Goal: Information Seeking & Learning: Understand process/instructions

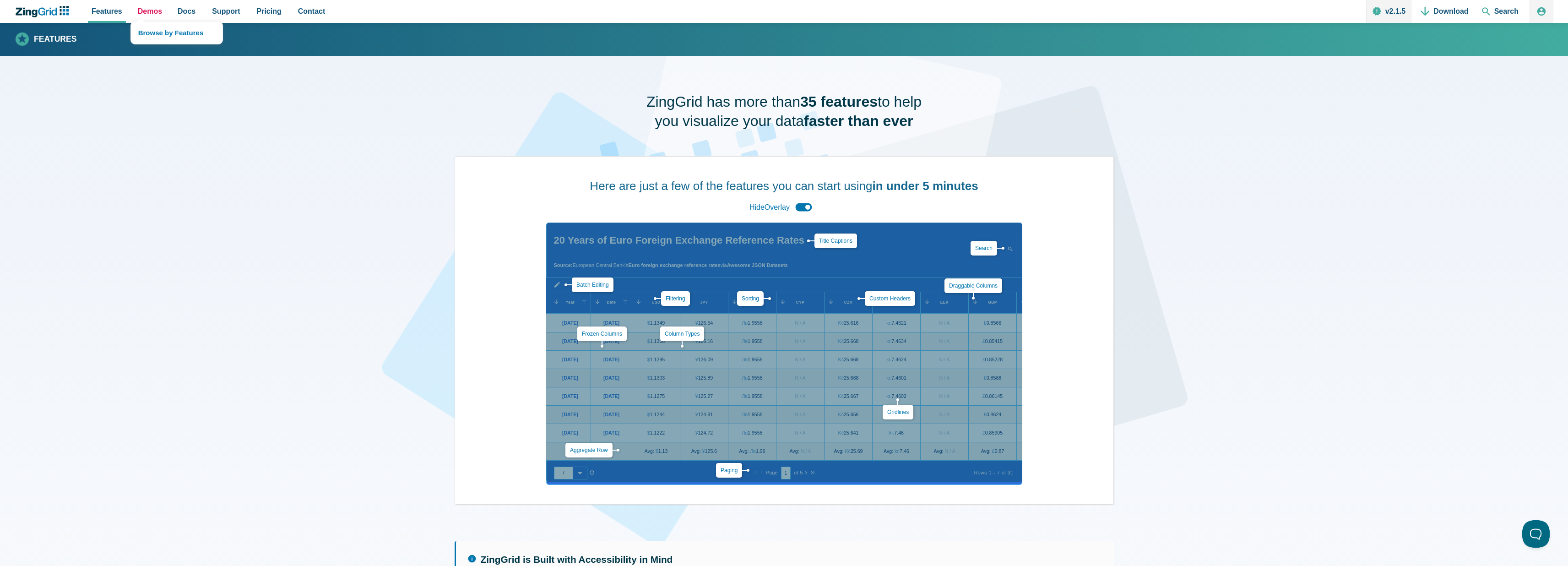
click at [141, 11] on span "Demos" at bounding box center [150, 11] width 24 height 12
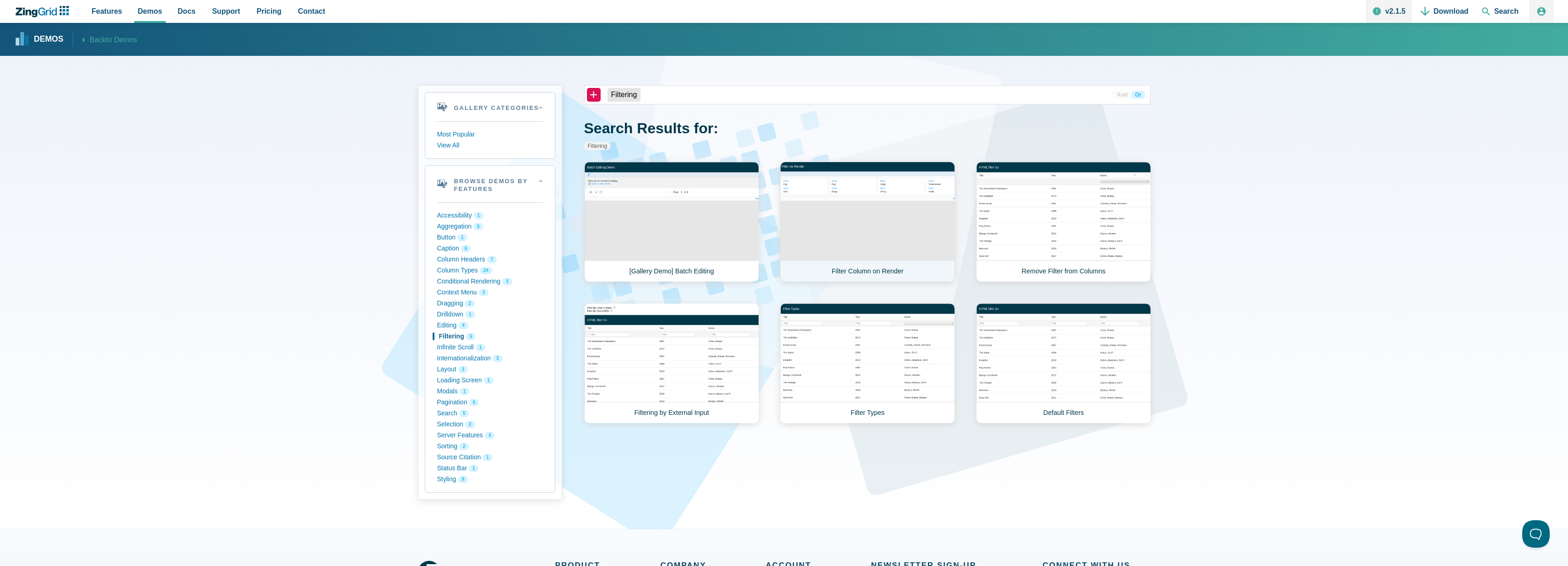
click at [884, 236] on link "Filter Column on Render" at bounding box center [867, 222] width 175 height 121
click at [1029, 239] on link "Remove Filter from Columns" at bounding box center [1063, 222] width 175 height 121
click at [698, 249] on link "[Gallery Demo] Batch Editing" at bounding box center [671, 222] width 175 height 121
click at [677, 352] on link "Filtering by External Input" at bounding box center [671, 363] width 175 height 121
click at [856, 364] on link "Filter Types" at bounding box center [867, 363] width 175 height 121
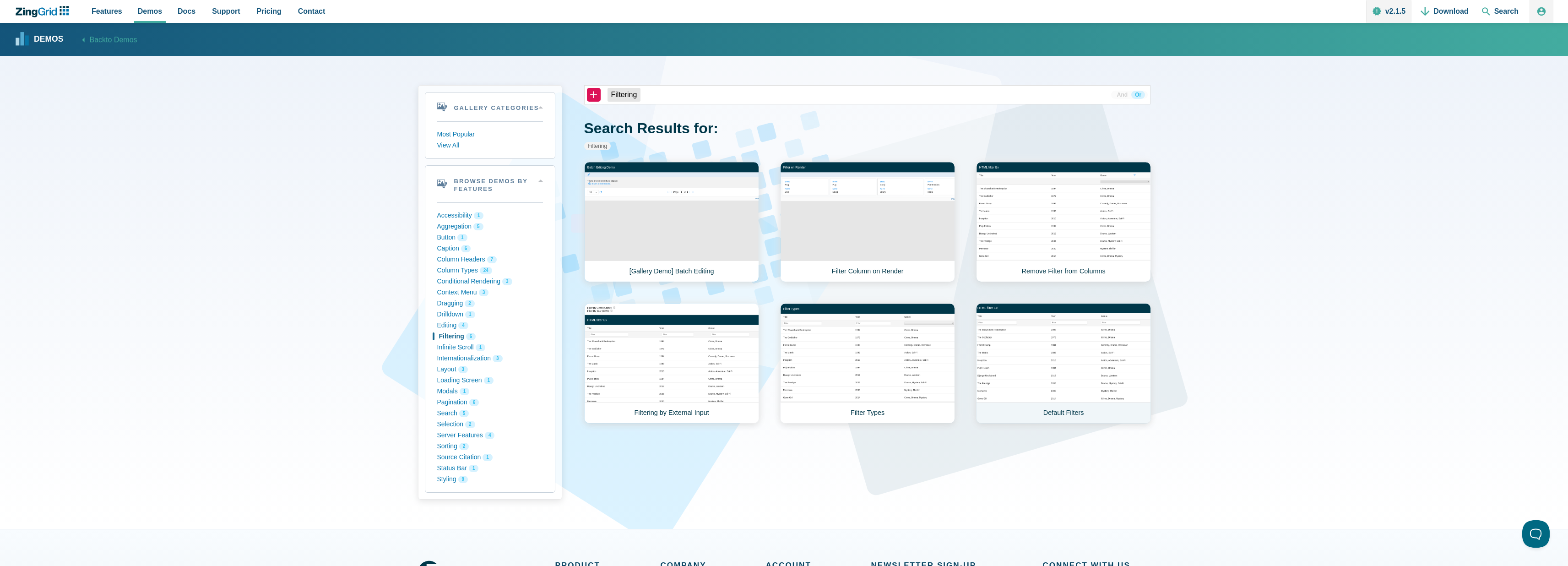
click at [1010, 360] on link "Default Filters" at bounding box center [1063, 363] width 175 height 121
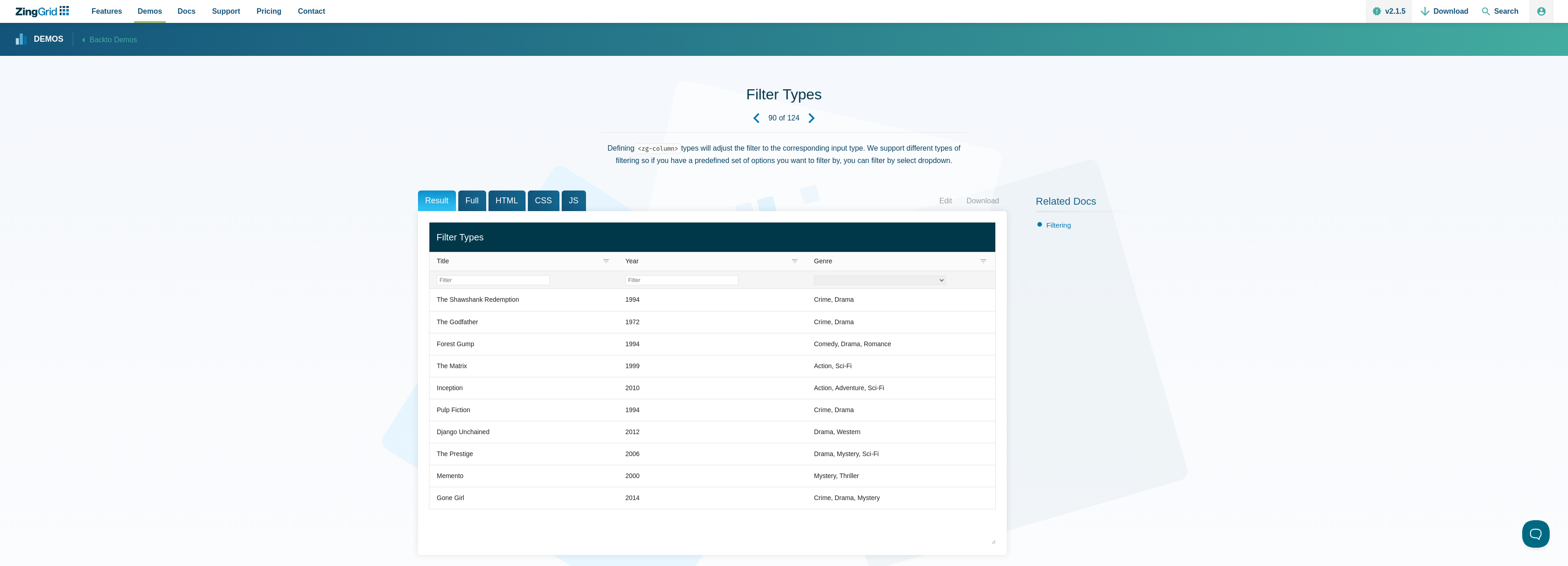
click at [464, 274] on div "App Content" at bounding box center [523, 280] width 189 height 18
click at [463, 281] on input "Filter Title Column" at bounding box center [494, 280] width 113 height 10
click at [945, 283] on select "Crime Drama Romance Sci-Fi Western Mystery Thriller" at bounding box center [880, 280] width 132 height 9
click at [814, 276] on select "Crime Drama Romance Sci-Fi Western Mystery Thriller" at bounding box center [880, 280] width 132 height 9
click at [943, 279] on select "Crime Drama Romance Sci-Fi Western Mystery Thriller" at bounding box center [880, 280] width 132 height 9
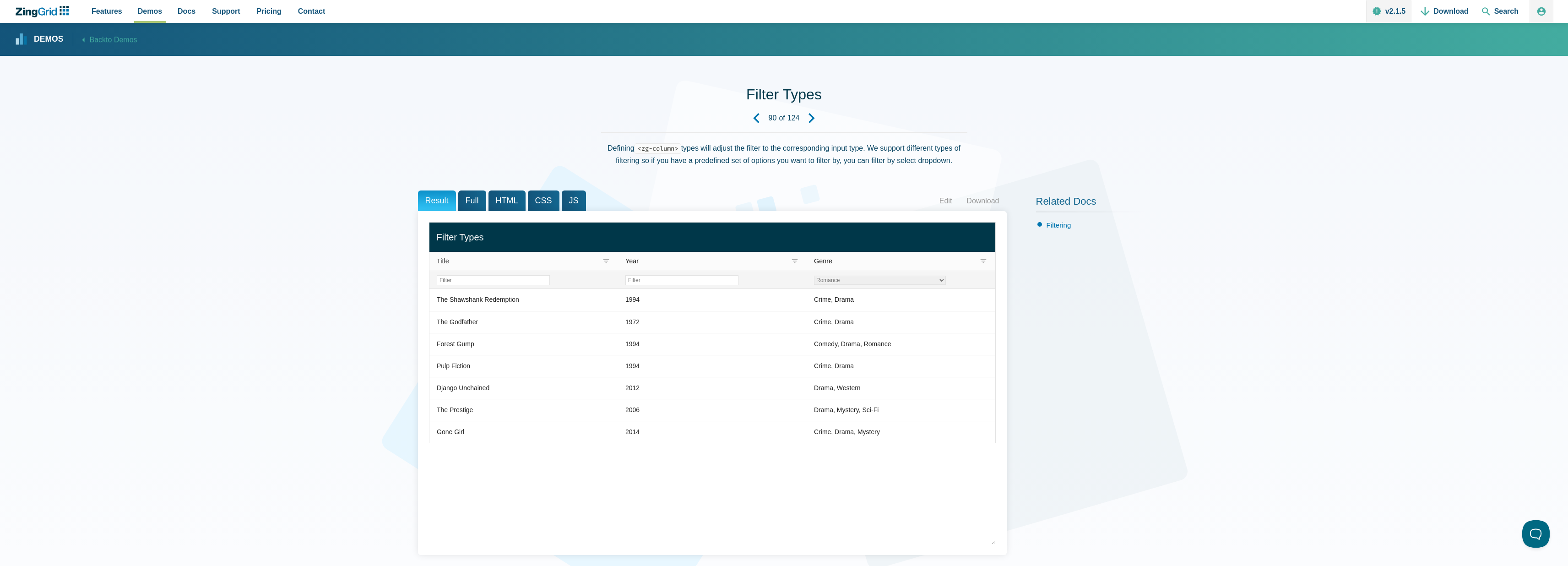
select select "Romance"
click at [814, 276] on select "Crime Drama Romance Sci-Fi Western Mystery Thriller" at bounding box center [880, 280] width 132 height 9
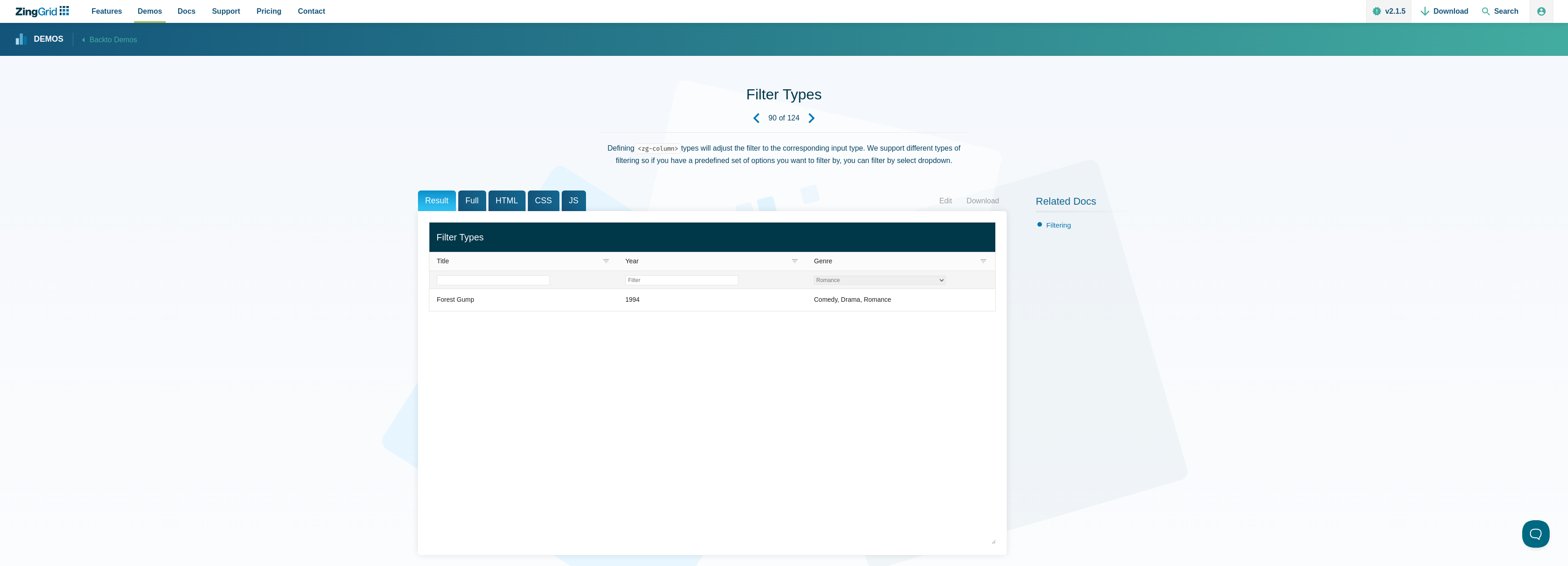
click at [488, 281] on input "Filter Title Column" at bounding box center [494, 280] width 113 height 10
click at [618, 346] on div "Title Year Genre Crime Drama Romance Sci-Fi Western Mystery Thriller Forest Gum…" at bounding box center [712, 383] width 567 height 322
